Goal: Task Accomplishment & Management: Use online tool/utility

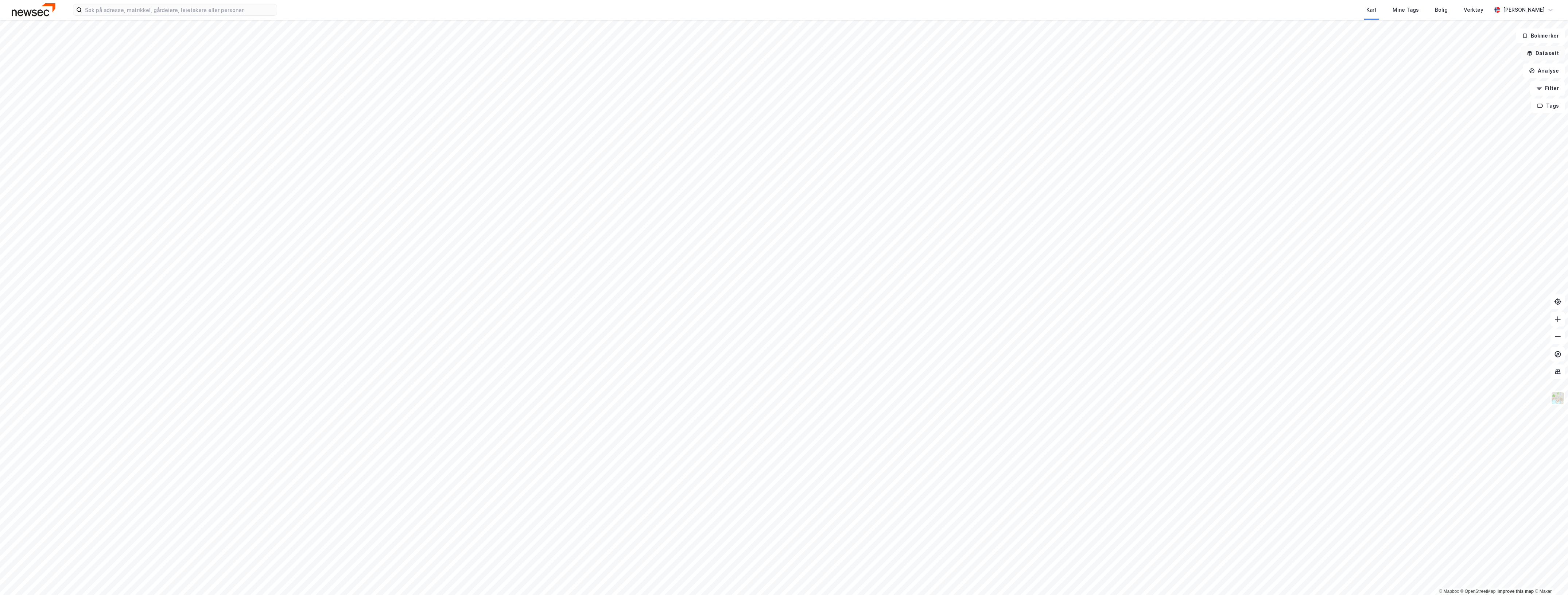
click at [1551, 51] on button "Datasett" at bounding box center [1542, 53] width 44 height 15
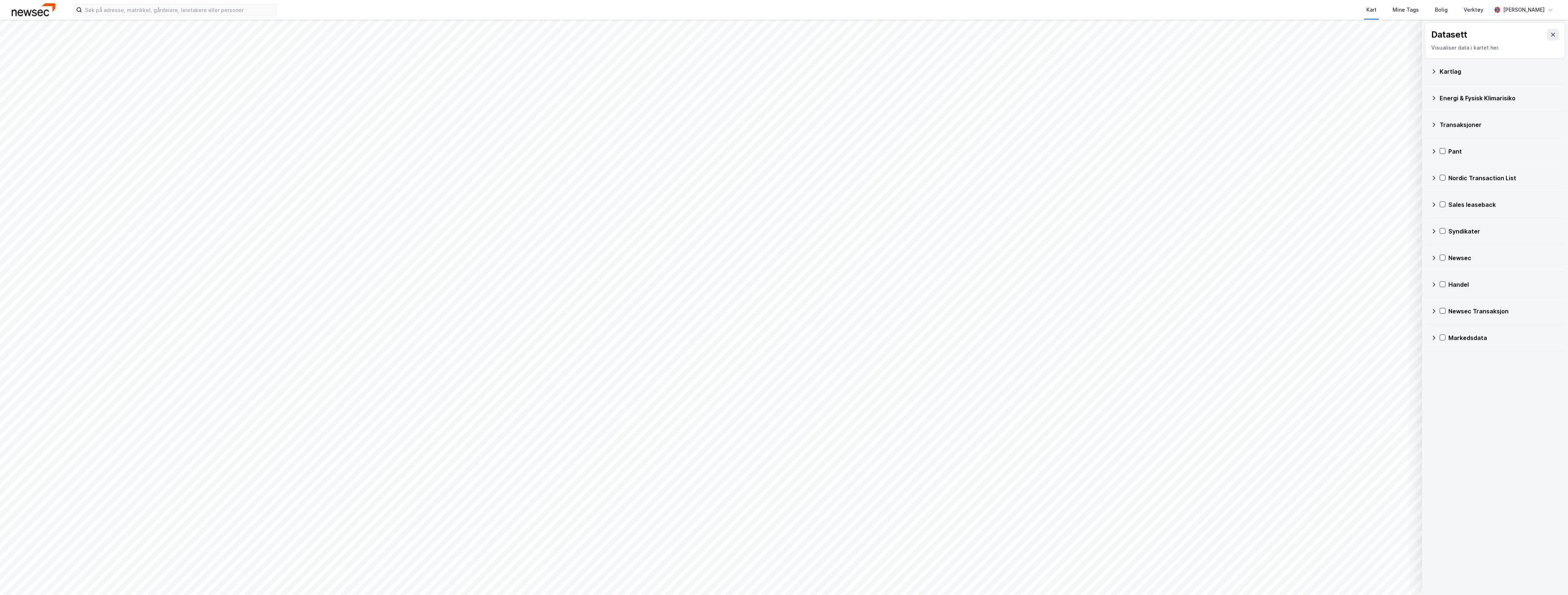
click at [1496, 68] on div "Kartlag" at bounding box center [1499, 71] width 119 height 9
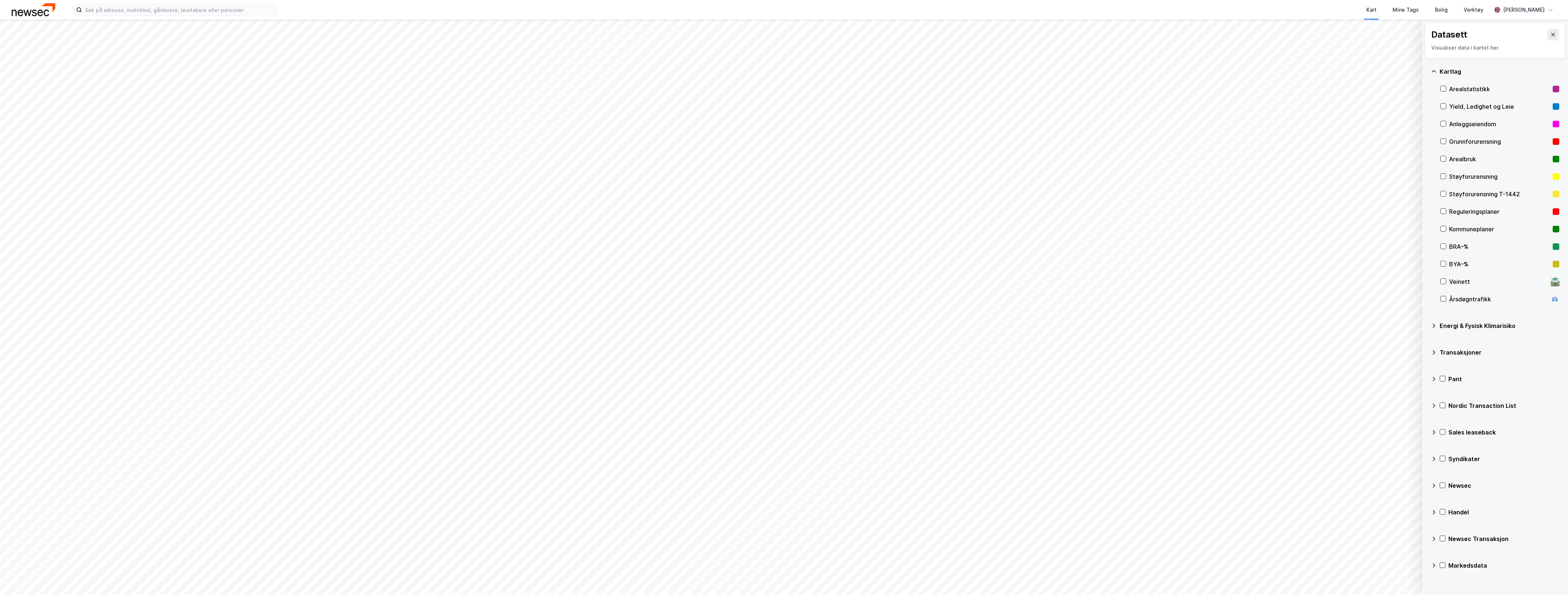
click at [1494, 90] on div "Arealstatistikk" at bounding box center [1499, 89] width 100 height 9
click at [1513, 106] on div "Yield, Ledighet og Leie" at bounding box center [1499, 107] width 100 height 9
click at [1500, 85] on div "Arealstatistikk" at bounding box center [1499, 89] width 100 height 9
click at [1503, 106] on div "Yield, Ledighet og Leie" at bounding box center [1499, 107] width 100 height 9
